Goal: Navigation & Orientation: Find specific page/section

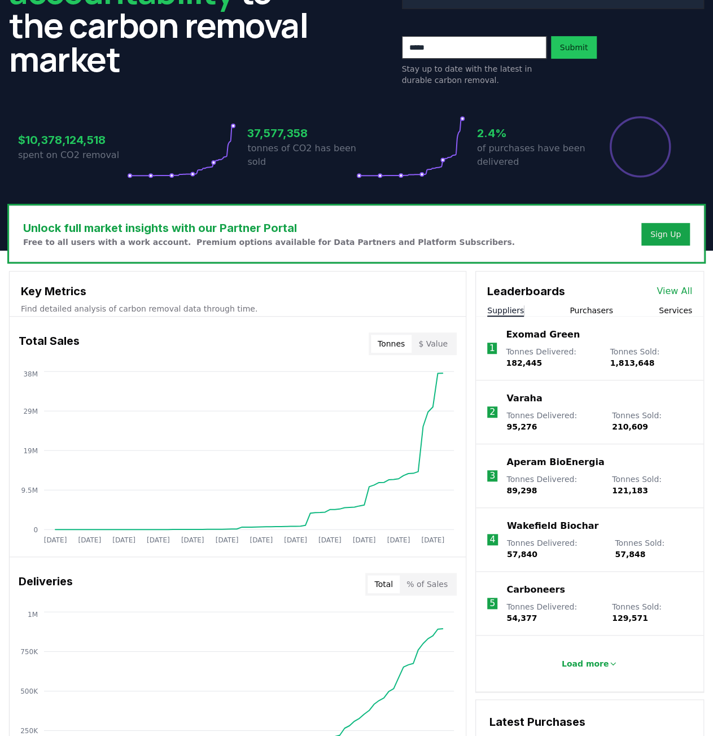
scroll to position [226, 0]
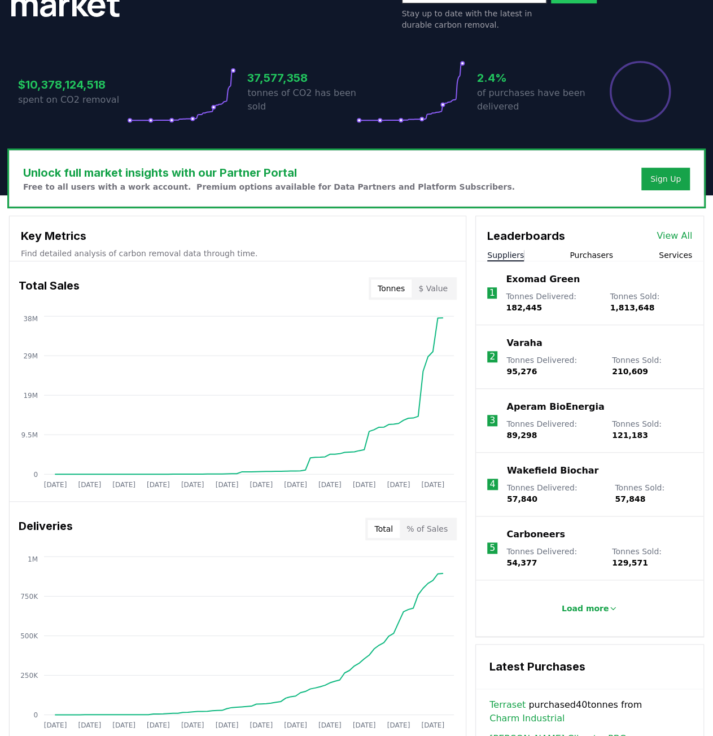
click at [677, 229] on link "View All" at bounding box center [674, 236] width 36 height 14
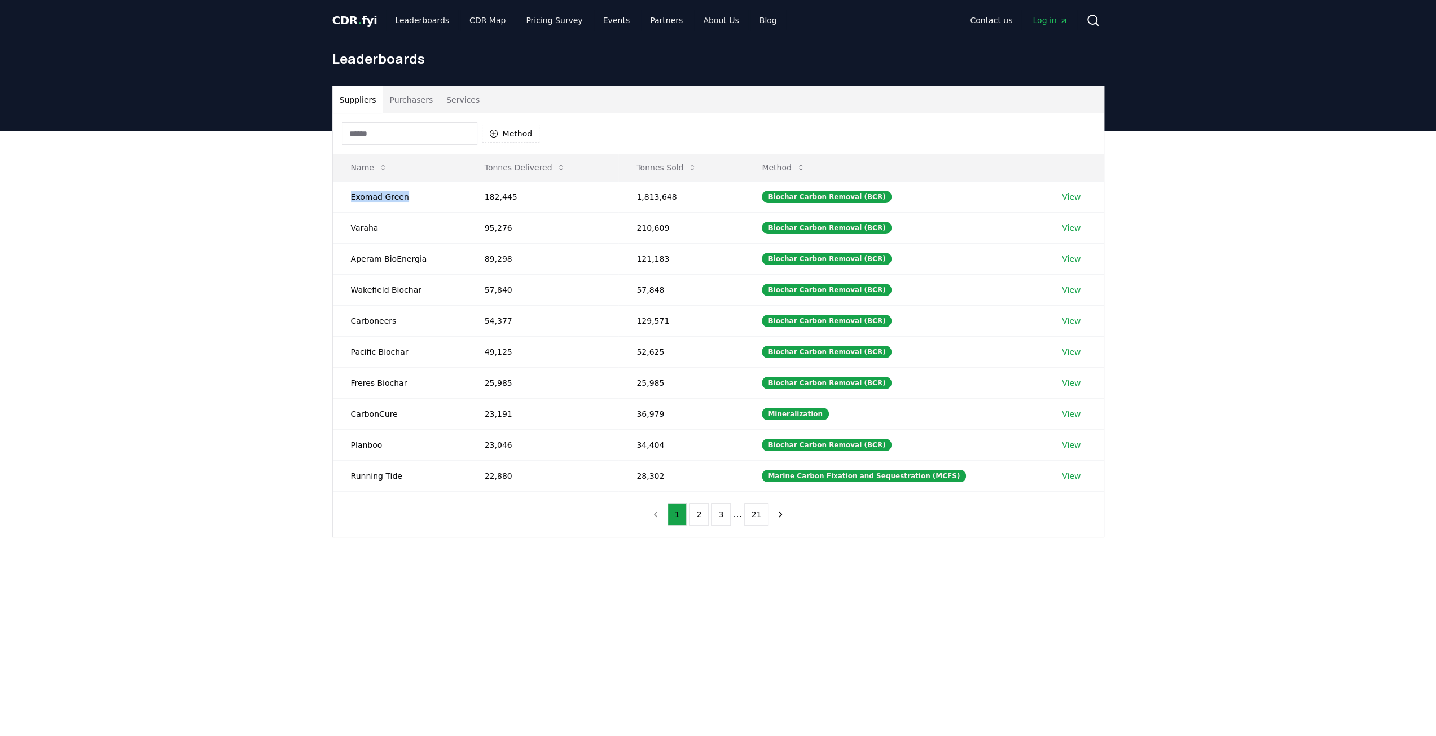
drag, startPoint x: 403, startPoint y: 200, endPoint x: 346, endPoint y: 198, distance: 56.5
click at [346, 198] on td "Exomad Green" at bounding box center [400, 196] width 134 height 31
copy td "Exomad Green"
